Goal: Task Accomplishment & Management: Complete application form

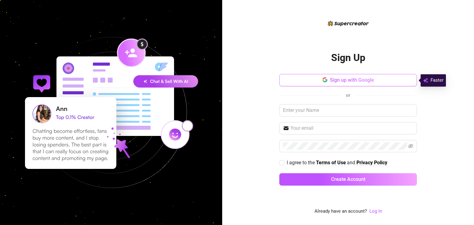
click at [356, 81] on span "Sign up with Google" at bounding box center [352, 80] width 44 height 6
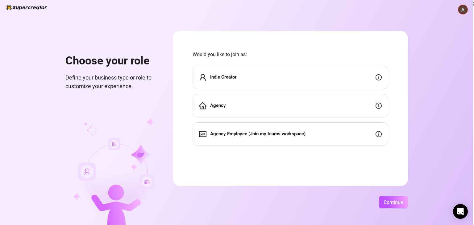
click at [254, 76] on div "Indie Creator" at bounding box center [290, 77] width 196 height 23
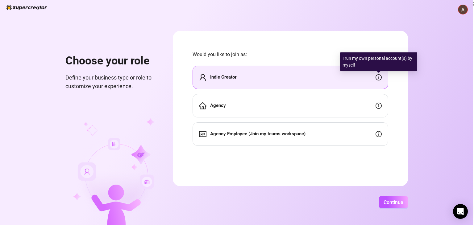
click at [378, 77] on icon "info-circle" at bounding box center [378, 77] width 1 height 3
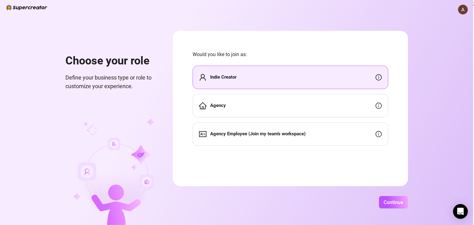
click at [265, 77] on div "Indie Creator" at bounding box center [290, 77] width 196 height 23
click at [391, 200] on span "Continue" at bounding box center [393, 203] width 20 height 6
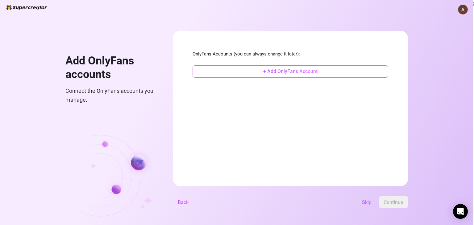
click at [282, 69] on span "+ Add OnlyFans Account" at bounding box center [290, 71] width 54 height 6
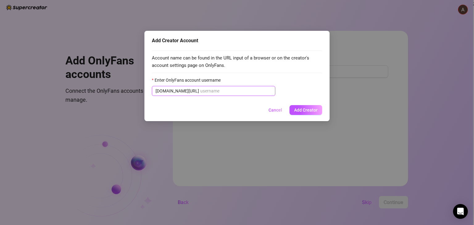
paste input "@anika_wxrld"
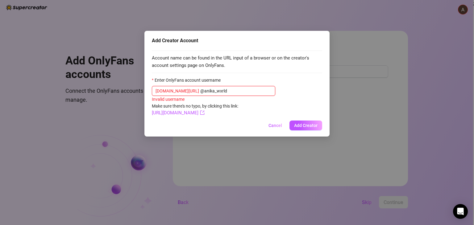
click at [200, 93] on input "@anika_wxrld" at bounding box center [235, 91] width 71 height 7
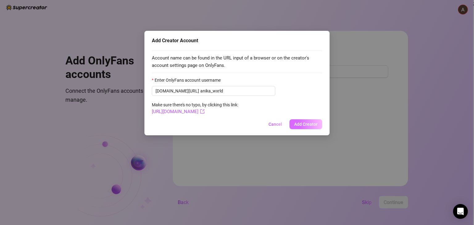
click at [304, 125] on span "Add Creator" at bounding box center [305, 124] width 23 height 5
click at [184, 93] on span "[DOMAIN_NAME][URL] anika_wxrld" at bounding box center [213, 91] width 123 height 10
click at [300, 125] on span "Add Creator" at bounding box center [305, 124] width 23 height 5
click at [303, 126] on span "Add Creator" at bounding box center [305, 124] width 23 height 5
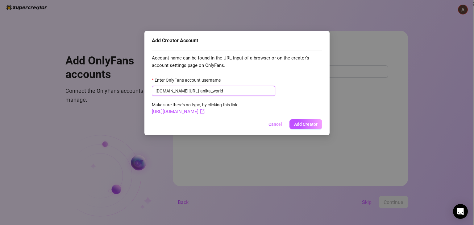
click at [218, 90] on input "anika_wxrld" at bounding box center [235, 91] width 71 height 7
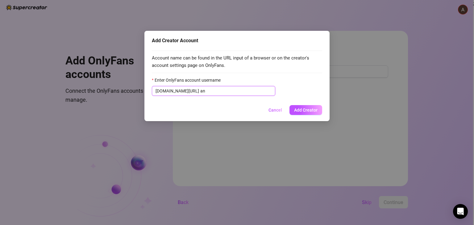
type input "a"
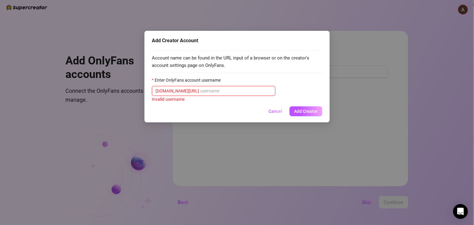
paste input "anika_wxrld"
type input "anika_wxrld"
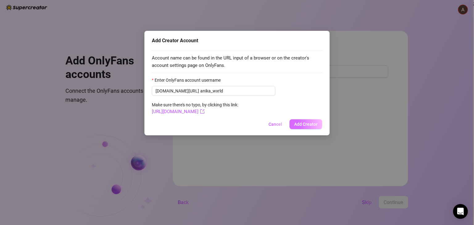
click at [302, 125] on span "Add Creator" at bounding box center [305, 124] width 23 height 5
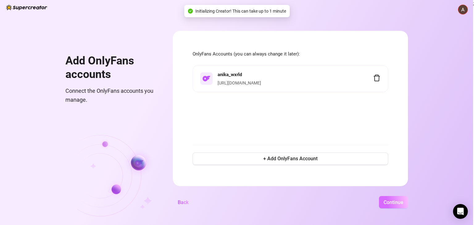
click at [395, 201] on span "Continue" at bounding box center [393, 203] width 20 height 6
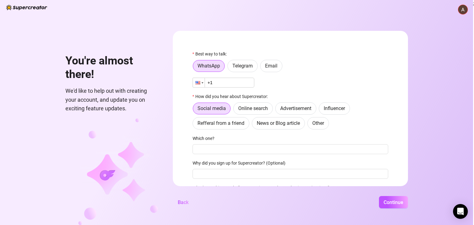
click at [196, 83] on div at bounding box center [197, 82] width 5 height 3
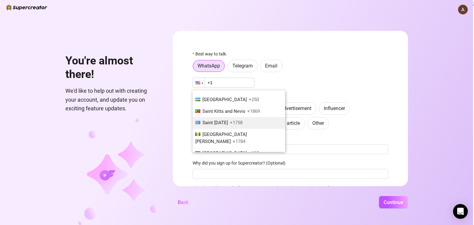
scroll to position [1851, 0]
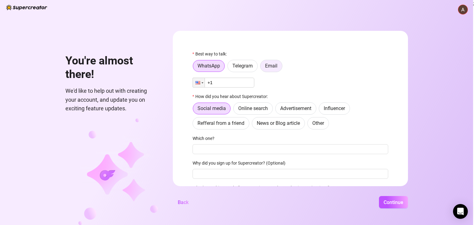
click at [271, 64] on span "Email" at bounding box center [271, 66] width 12 height 6
click at [262, 68] on input "Email" at bounding box center [262, 68] width 0 height 0
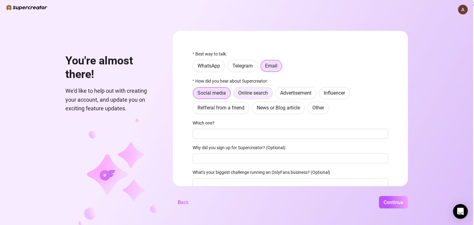
click at [257, 95] on span "Online search" at bounding box center [253, 93] width 30 height 6
click at [235, 95] on input "Online search" at bounding box center [235, 95] width 0 height 0
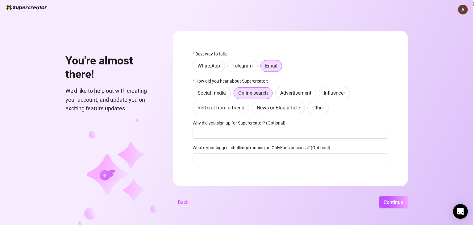
scroll to position [2, 0]
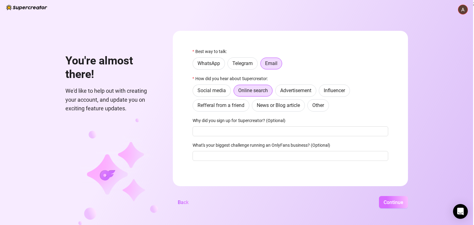
click at [392, 197] on button "Continue" at bounding box center [393, 202] width 29 height 12
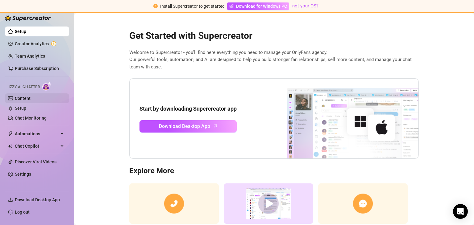
click at [31, 99] on link "Content" at bounding box center [23, 98] width 16 height 5
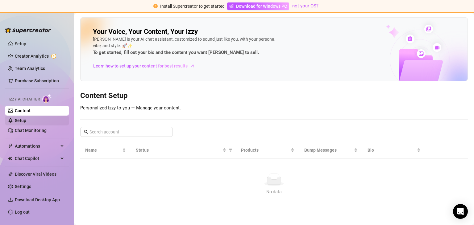
click at [24, 120] on link "Setup" at bounding box center [20, 120] width 11 height 5
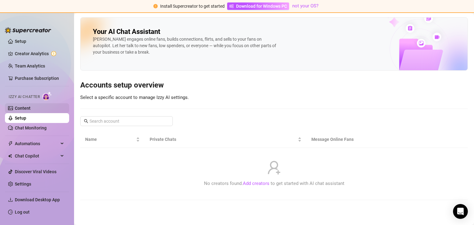
scroll to position [5, 0]
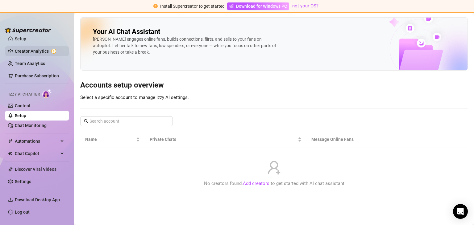
click at [30, 53] on link "Creator Analytics" at bounding box center [39, 51] width 49 height 10
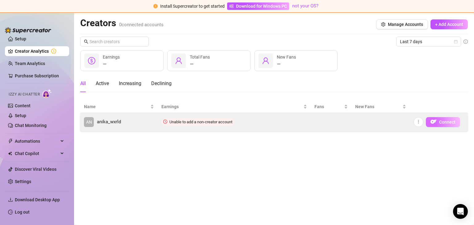
click at [446, 123] on span "Connect" at bounding box center [447, 122] width 16 height 5
click at [435, 122] on img "button" at bounding box center [433, 122] width 6 height 6
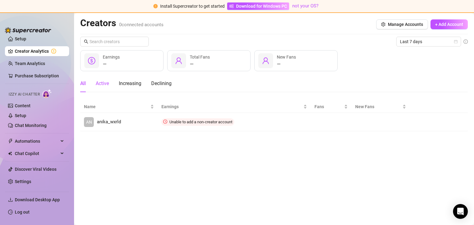
click at [101, 85] on div "Active" at bounding box center [102, 83] width 13 height 7
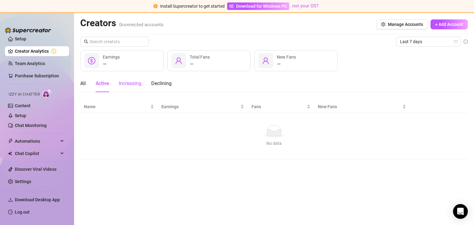
click at [129, 85] on div "Increasing" at bounding box center [130, 83] width 23 height 7
click at [80, 84] on main "Creators 0 connected accounts Manage Accounts + Add Account Last 7 days — Earni…" at bounding box center [274, 119] width 400 height 212
click at [82, 85] on div "All" at bounding box center [83, 83] width 6 height 7
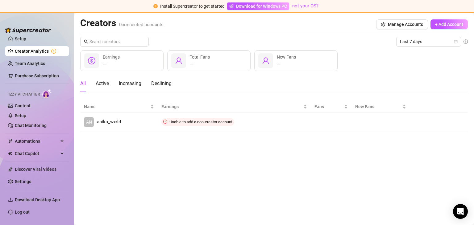
click at [25, 93] on span "Izzy AI Chatter" at bounding box center [24, 95] width 31 height 6
click at [48, 94] on img at bounding box center [47, 93] width 10 height 9
click at [21, 62] on link "Team Analytics" at bounding box center [30, 63] width 30 height 5
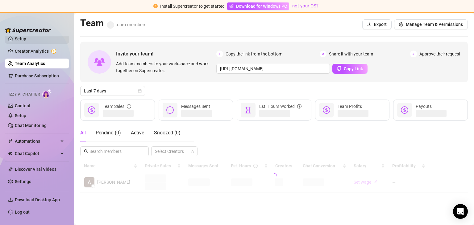
click at [25, 39] on link "Setup" at bounding box center [20, 38] width 11 height 5
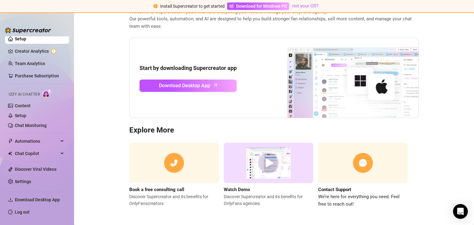
scroll to position [42, 0]
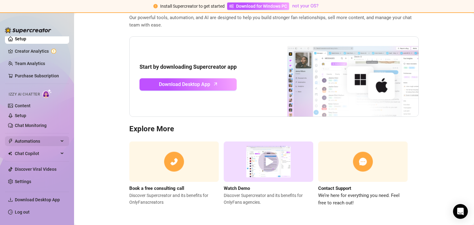
click at [35, 142] on span "Automations" at bounding box center [37, 141] width 44 height 10
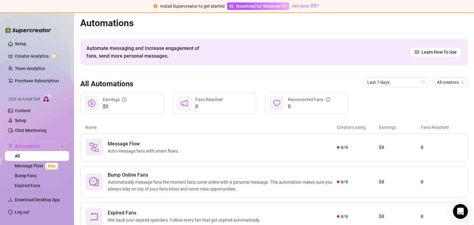
drag, startPoint x: 33, startPoint y: 56, endPoint x: 64, endPoint y: 64, distance: 32.5
click at [33, 56] on link "Creator Analytics" at bounding box center [39, 56] width 49 height 10
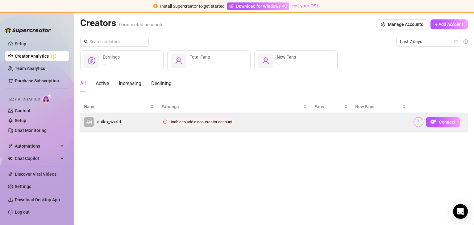
click at [421, 120] on button "button" at bounding box center [418, 122] width 10 height 10
click at [438, 122] on button "Connect" at bounding box center [443, 122] width 34 height 10
click at [436, 122] on img "button" at bounding box center [433, 122] width 6 height 6
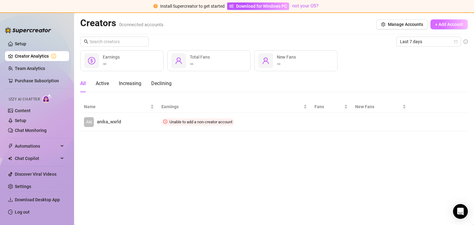
click at [443, 23] on span "+ Add Account" at bounding box center [449, 24] width 28 height 5
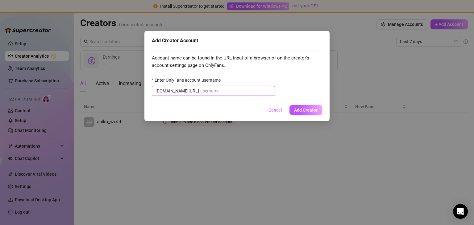
paste input "@anika_wxrld"
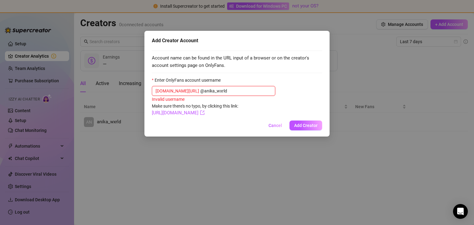
click at [200, 92] on input "@anika_wxrld" at bounding box center [235, 91] width 71 height 7
click at [205, 114] on link "[URL][DOMAIN_NAME]" at bounding box center [178, 113] width 53 height 6
click at [200, 90] on input "@anika_wxrld" at bounding box center [235, 91] width 71 height 7
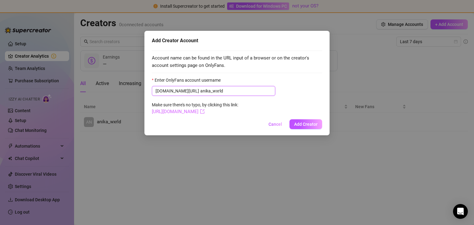
type input "anika_wxrld"
click at [192, 113] on link "[URL][DOMAIN_NAME]" at bounding box center [178, 112] width 53 height 6
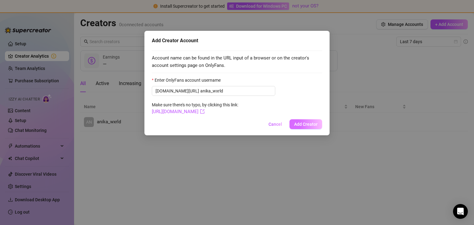
click at [309, 125] on span "Add Creator" at bounding box center [305, 124] width 23 height 5
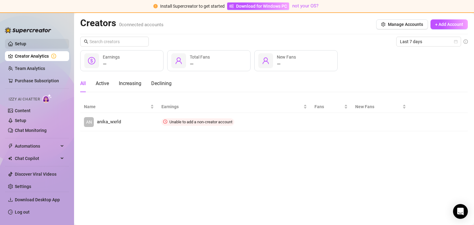
click at [26, 45] on link "Setup" at bounding box center [20, 43] width 11 height 5
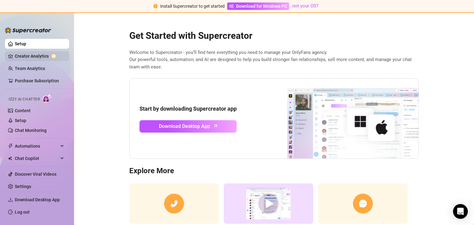
click at [22, 57] on link "Creator Analytics" at bounding box center [39, 56] width 49 height 10
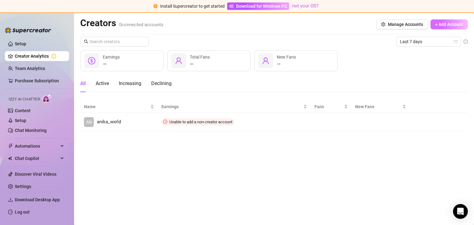
click at [446, 26] on span "+ Add Account" at bounding box center [449, 24] width 28 height 5
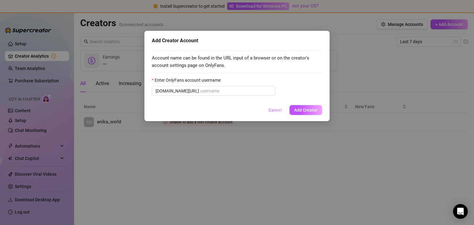
click at [276, 112] on span "Cancel" at bounding box center [275, 110] width 14 height 5
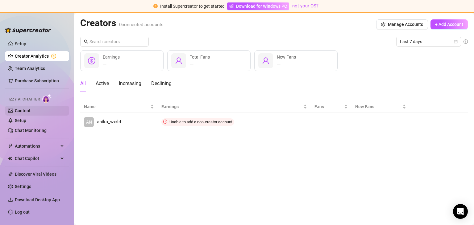
click at [31, 108] on link "Content" at bounding box center [23, 110] width 16 height 5
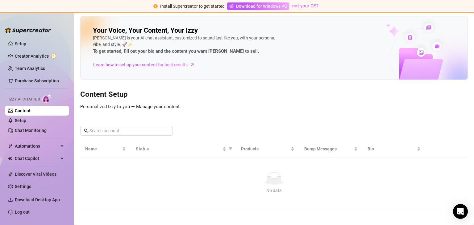
scroll to position [3, 0]
